Goal: Book appointment/travel/reservation

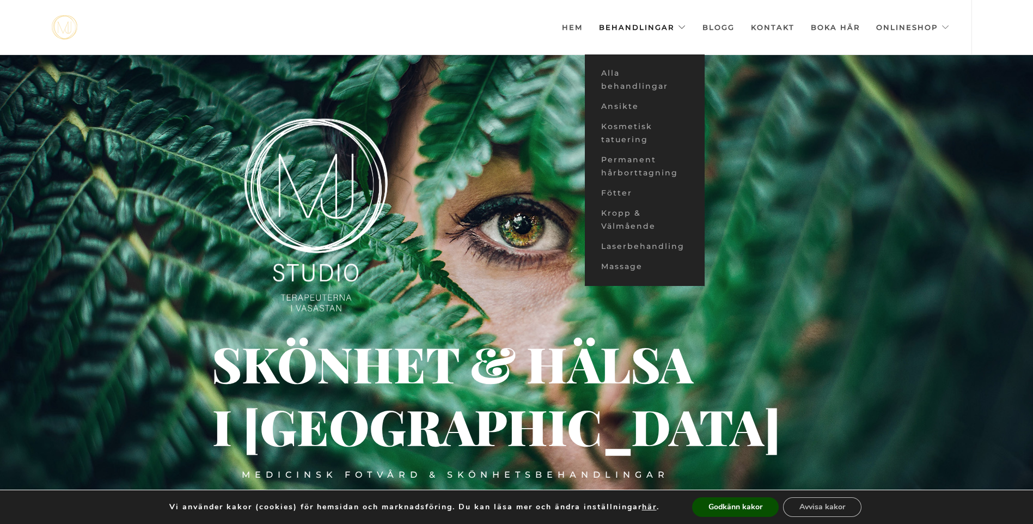
click at [641, 29] on link "Behandlingar" at bounding box center [642, 27] width 87 height 54
click at [617, 105] on link "Ansikte" at bounding box center [645, 106] width 120 height 20
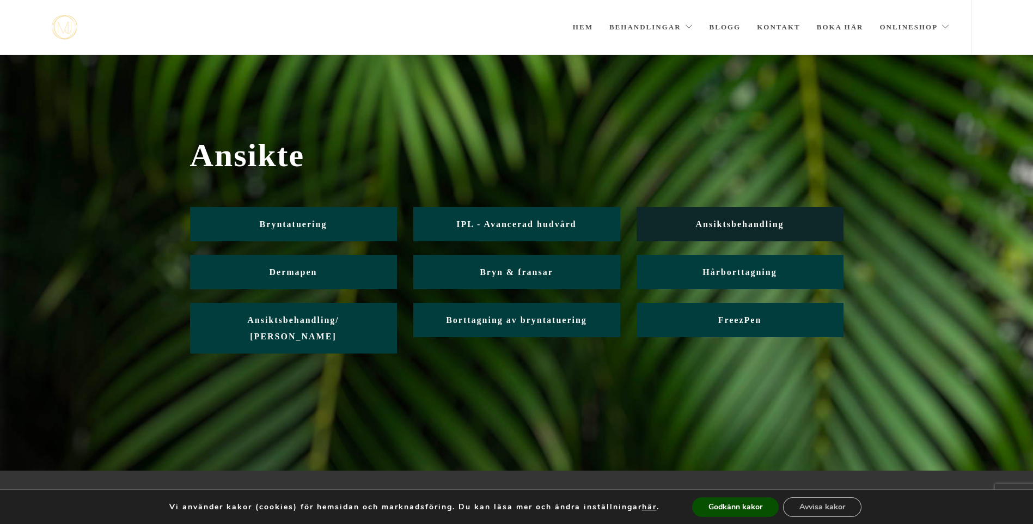
click at [753, 229] on link "Ansiktsbehandling" at bounding box center [739, 224] width 207 height 34
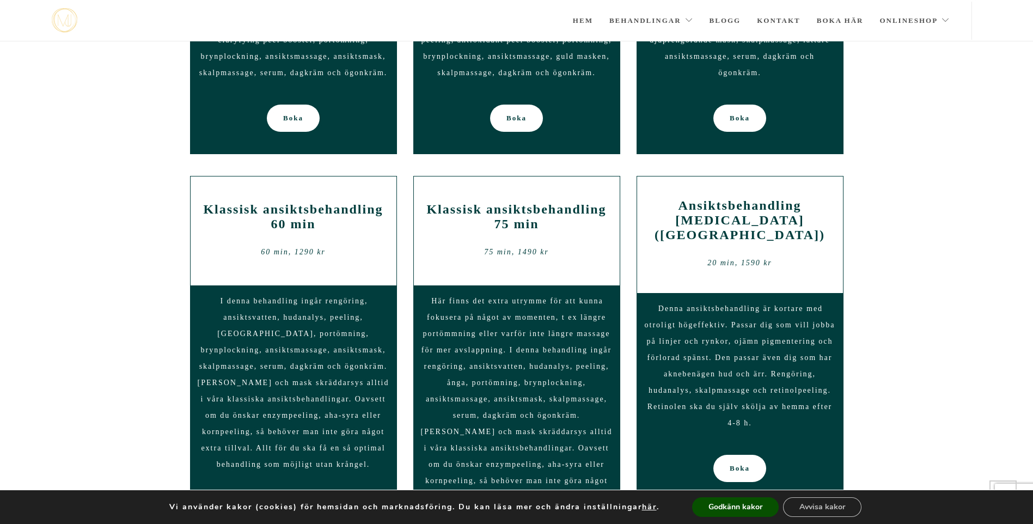
scroll to position [818, 0]
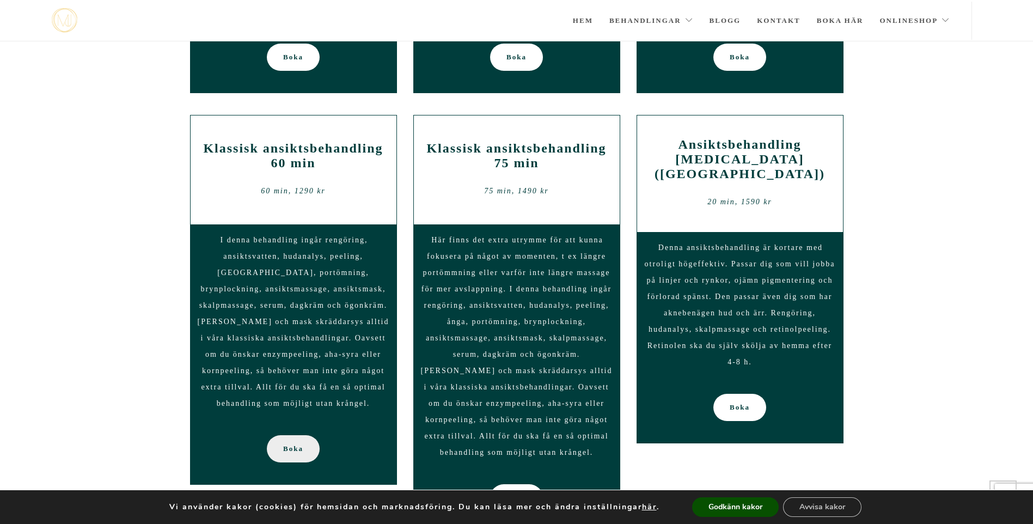
click at [298, 435] on span "Boka" at bounding box center [293, 448] width 20 height 27
